Goal: Check status: Check status

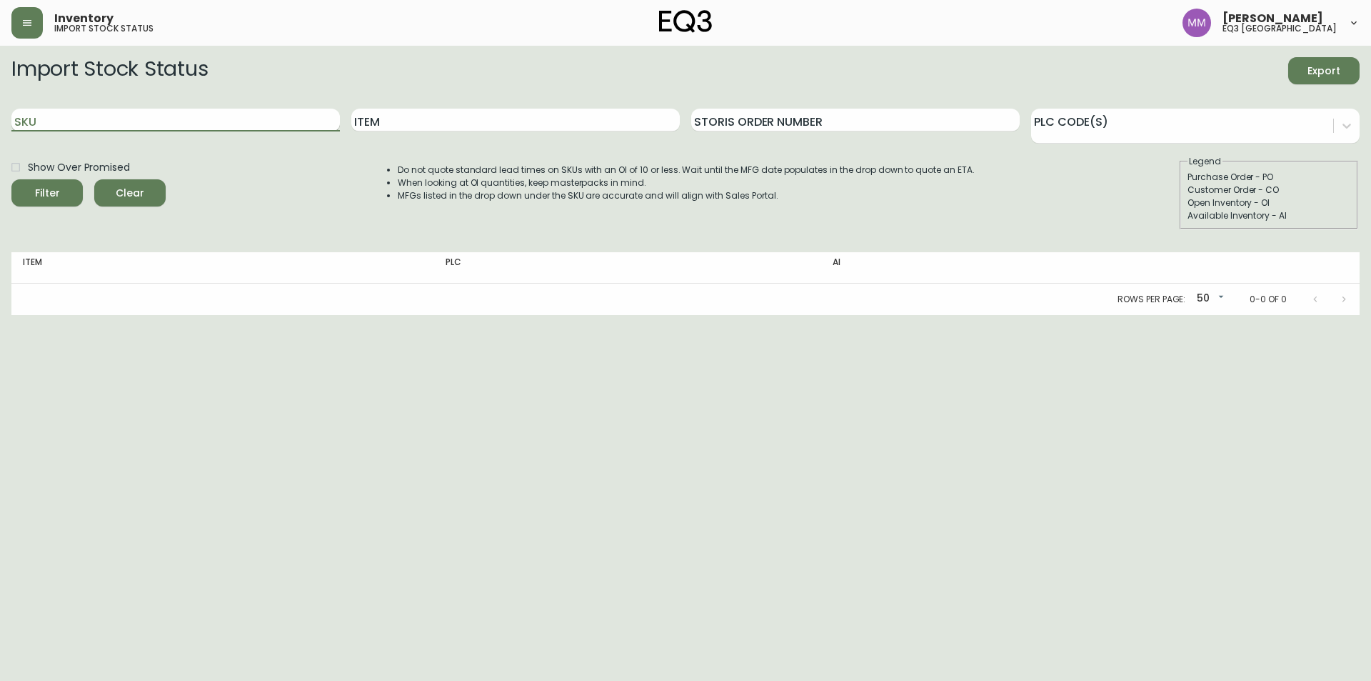
click at [256, 122] on input "SKU" at bounding box center [175, 120] width 329 height 23
paste input "[PHONE_NUMBER]"
type input "[PHONE_NUMBER]"
click at [314, 196] on div "Show Over Promised Filter Clear Do not quote standard lead times on SKUs with a…" at bounding box center [685, 192] width 1349 height 74
click at [131, 118] on input "[PHONE_NUMBER]" at bounding box center [175, 120] width 329 height 23
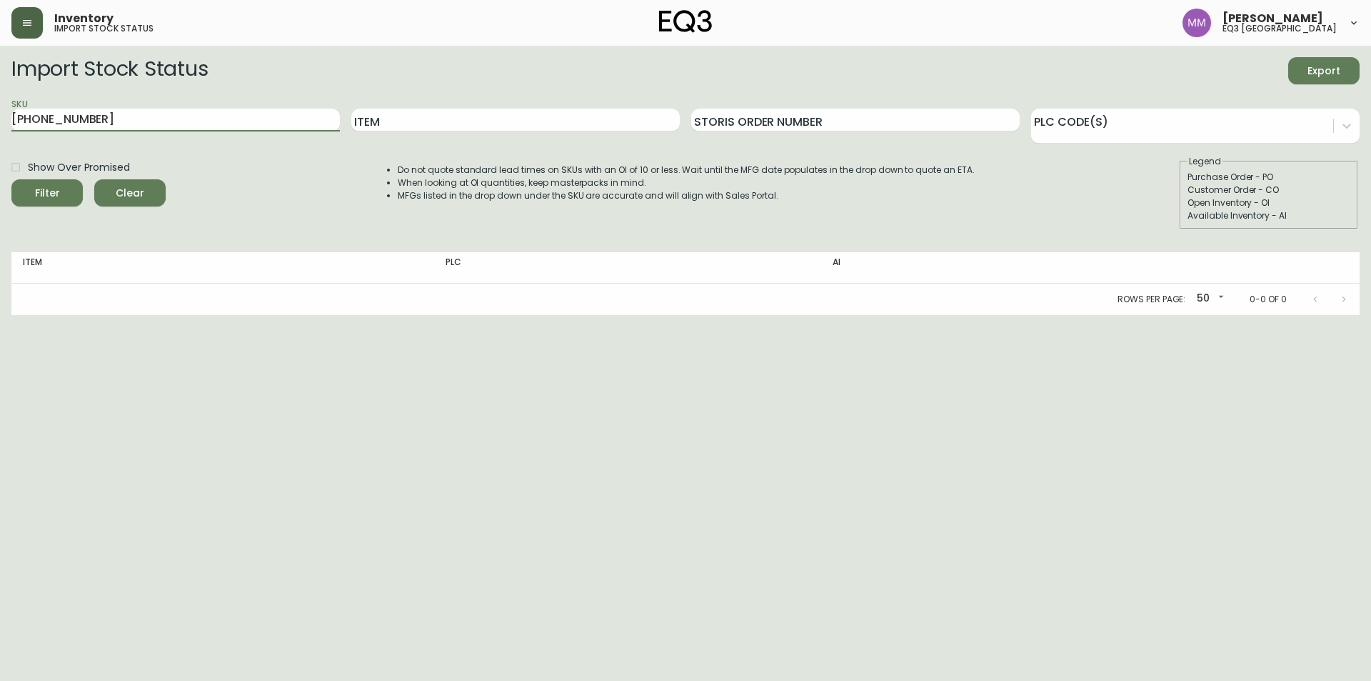
click at [31, 21] on icon "button" at bounding box center [26, 22] width 11 height 11
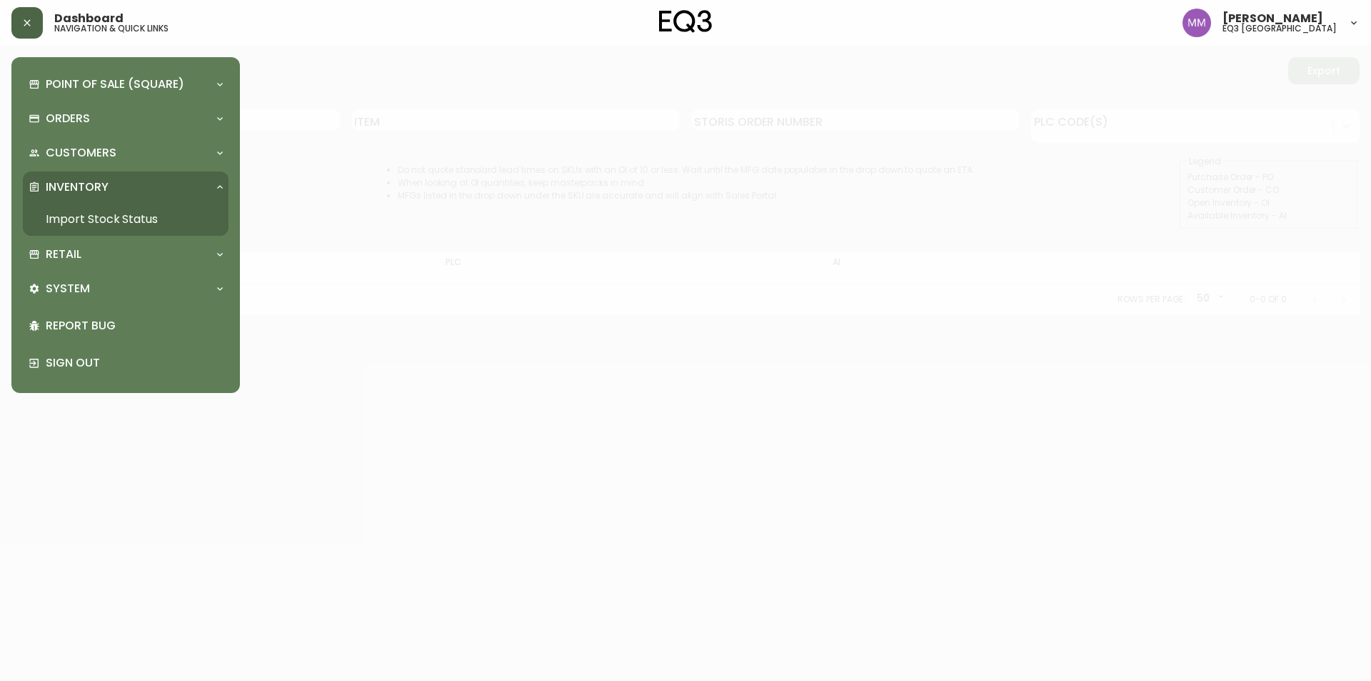
click at [86, 185] on p "Inventory" at bounding box center [77, 187] width 63 height 16
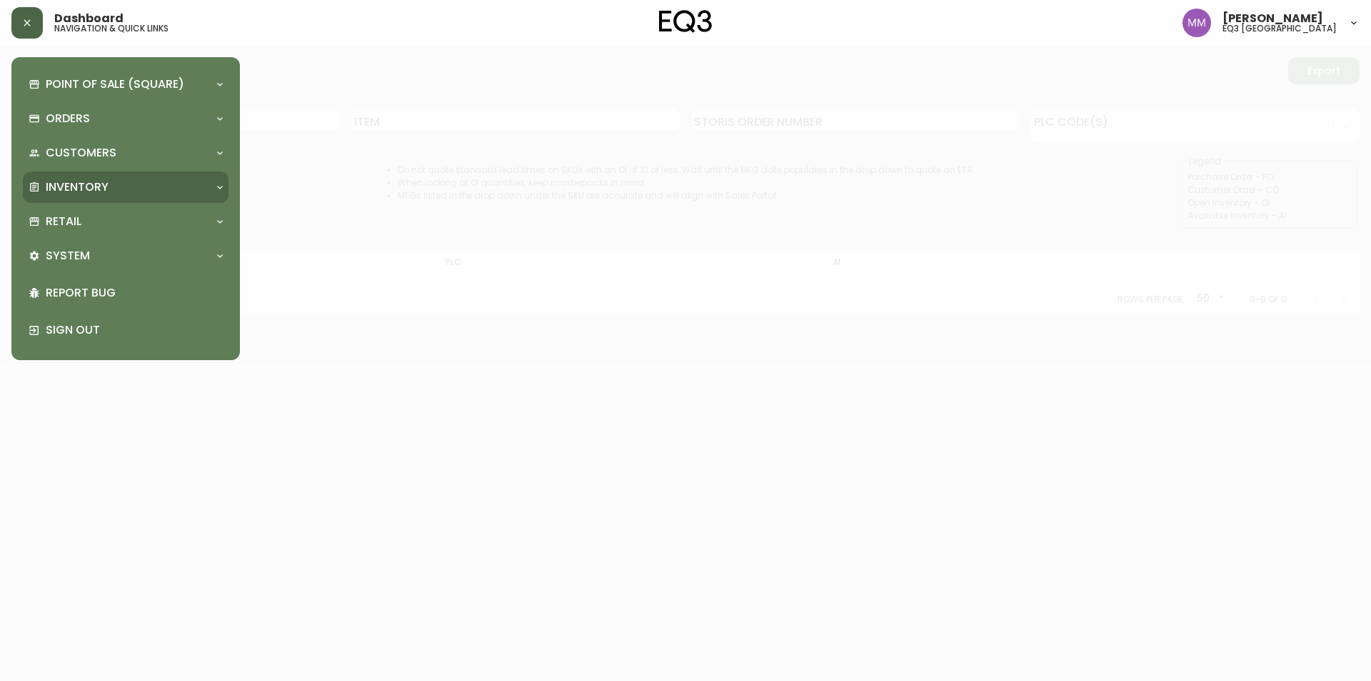
click at [86, 185] on p "Inventory" at bounding box center [77, 187] width 63 height 16
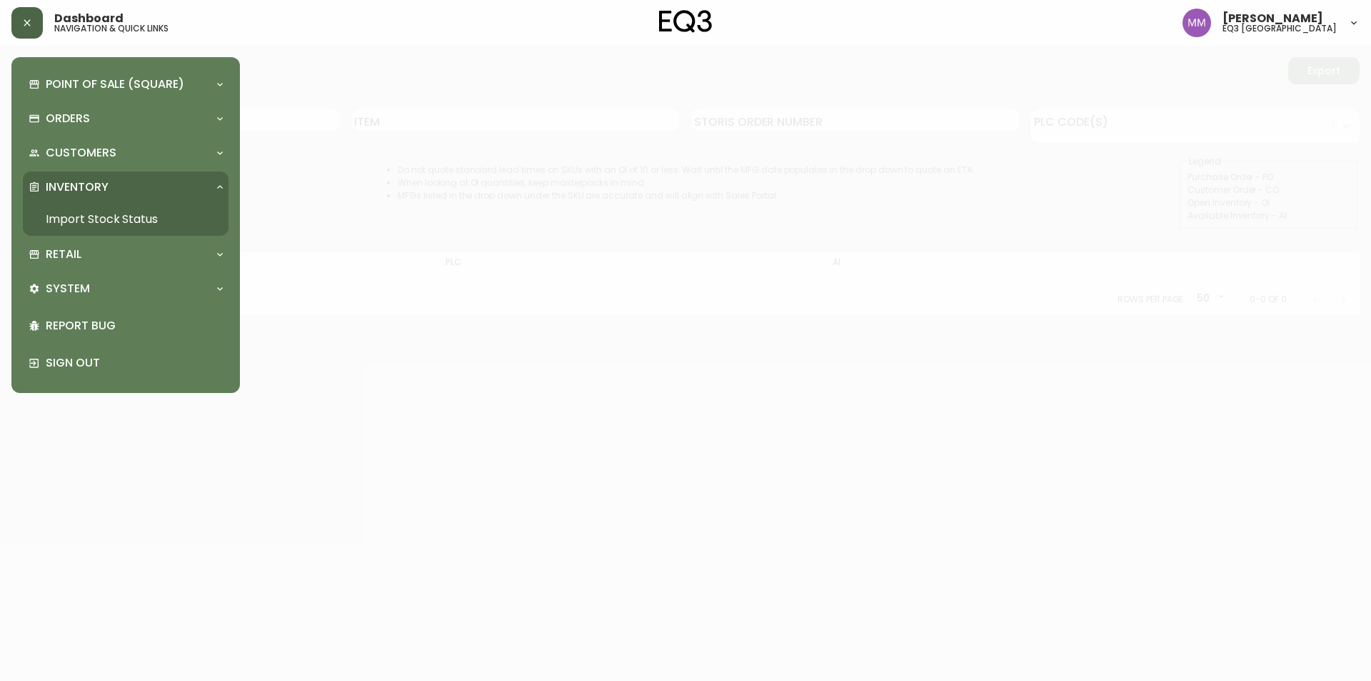
click at [87, 219] on link "Import Stock Status" at bounding box center [126, 219] width 206 height 33
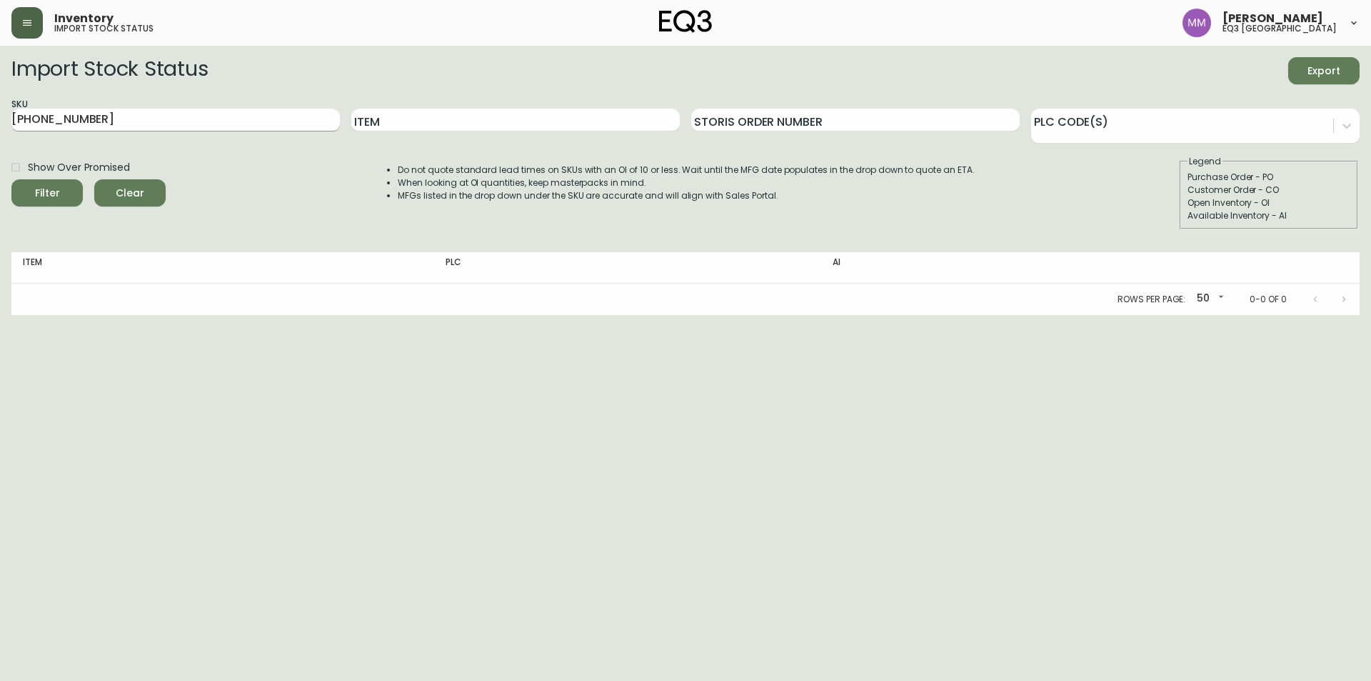
click at [265, 122] on input "[PHONE_NUMBER]" at bounding box center [175, 120] width 329 height 23
paste input "[PHONE_NUMBER]"
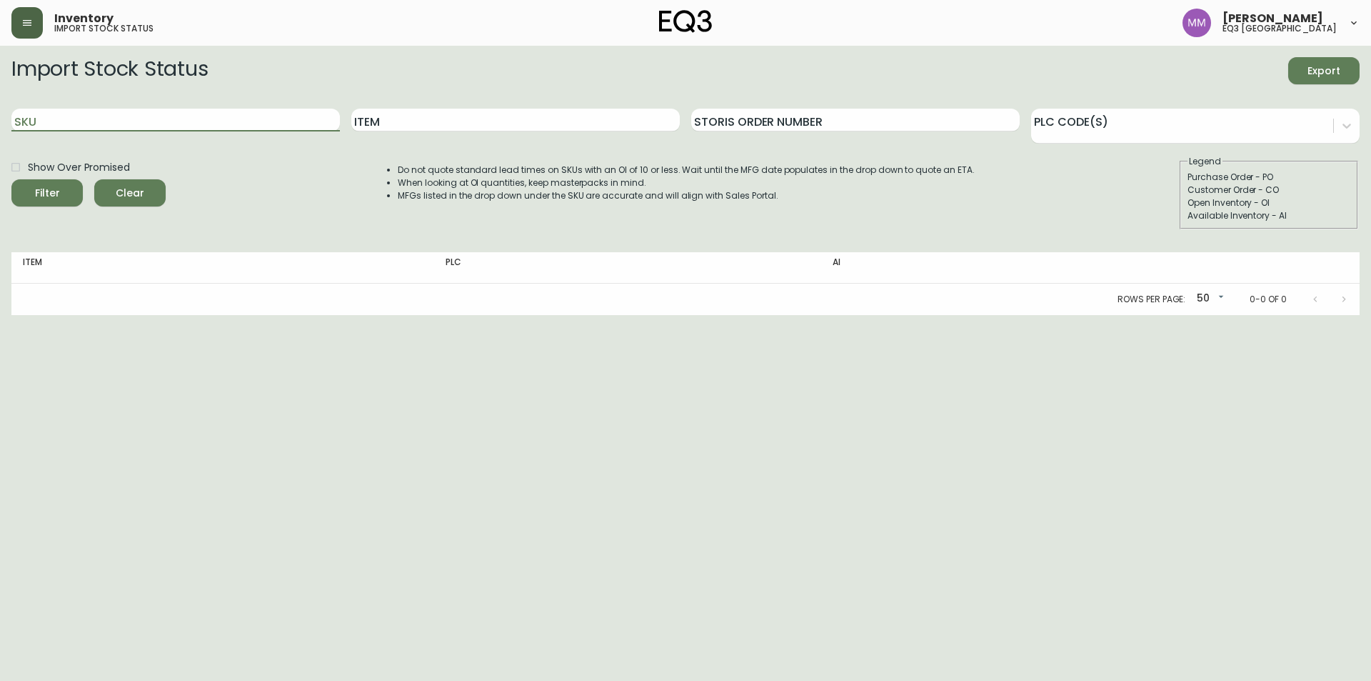
type input "[PHONE_NUMBER]"
click at [11, 179] on button "Filter" at bounding box center [46, 192] width 71 height 27
